Goal: Transaction & Acquisition: Download file/media

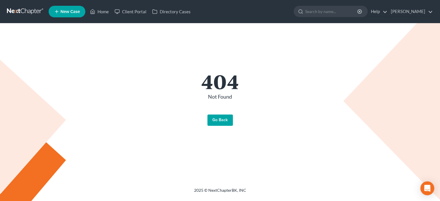
click at [217, 121] on link "Go Back" at bounding box center [220, 121] width 25 height 12
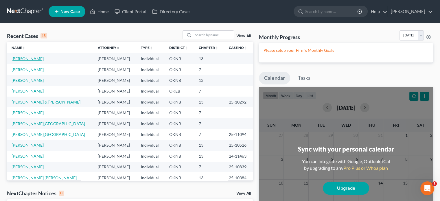
click at [28, 59] on link "Sharp, Resia" at bounding box center [28, 58] width 32 height 5
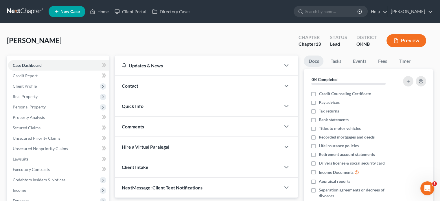
scroll to position [87, 0]
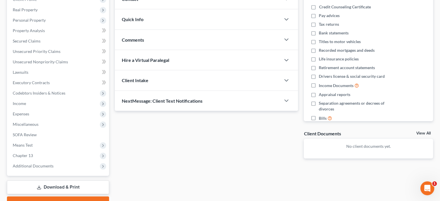
click at [58, 187] on link "Download & Print" at bounding box center [58, 188] width 102 height 14
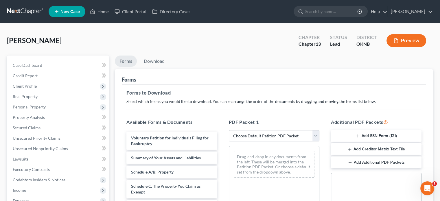
click at [314, 138] on select "Choose Default Petition PDF Packet Complete Bankruptcy Petition (all forms and …" at bounding box center [274, 136] width 91 height 12
select select "0"
click at [229, 130] on select "Choose Default Petition PDF Packet Complete Bankruptcy Petition (all forms and …" at bounding box center [274, 136] width 91 height 12
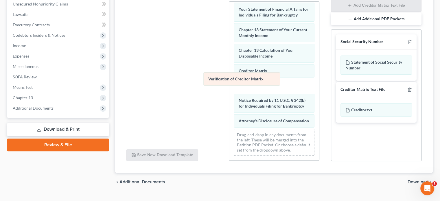
scroll to position [195, 0]
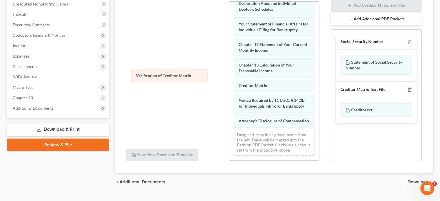
drag, startPoint x: 261, startPoint y: 81, endPoint x: 160, endPoint y: 77, distance: 100.8
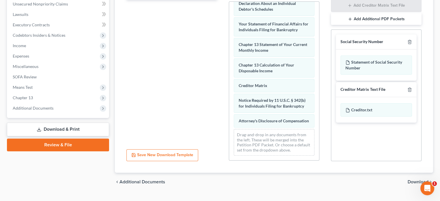
scroll to position [0, 0]
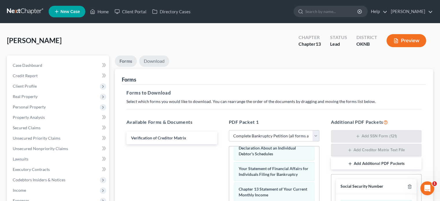
click at [158, 63] on link "Download" at bounding box center [154, 61] width 30 height 11
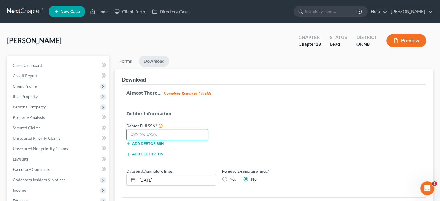
click at [129, 139] on input "text" at bounding box center [168, 135] width 82 height 12
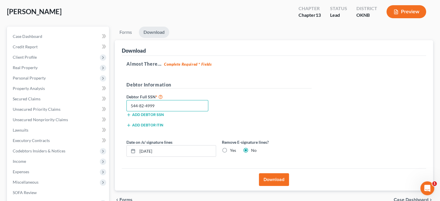
scroll to position [58, 0]
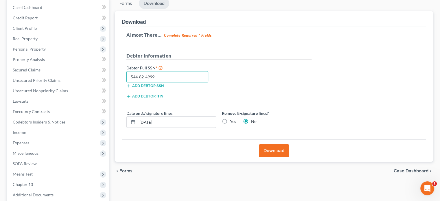
type input "544-82-4999"
click at [274, 151] on button "Download" at bounding box center [274, 150] width 30 height 13
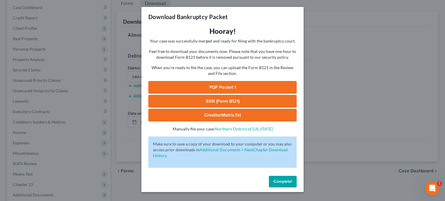
click at [283, 182] on span "Complete!" at bounding box center [282, 181] width 19 height 5
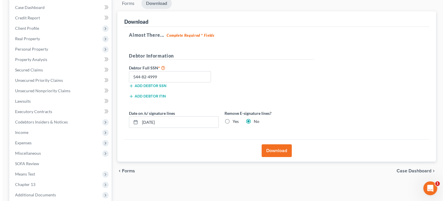
scroll to position [0, 0]
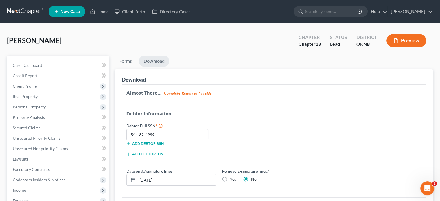
click at [403, 43] on button "Preview" at bounding box center [407, 40] width 40 height 13
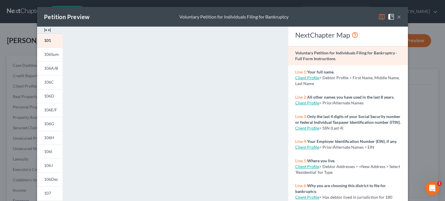
scroll to position [125, 0]
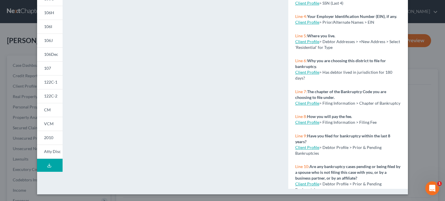
click at [47, 164] on icon at bounding box center [49, 165] width 5 height 5
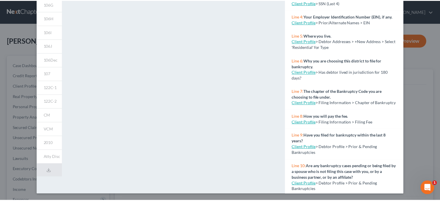
scroll to position [0, 0]
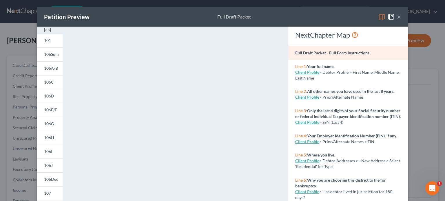
click at [397, 14] on button "×" at bounding box center [399, 16] width 4 height 7
